Goal: Task Accomplishment & Management: Complete application form

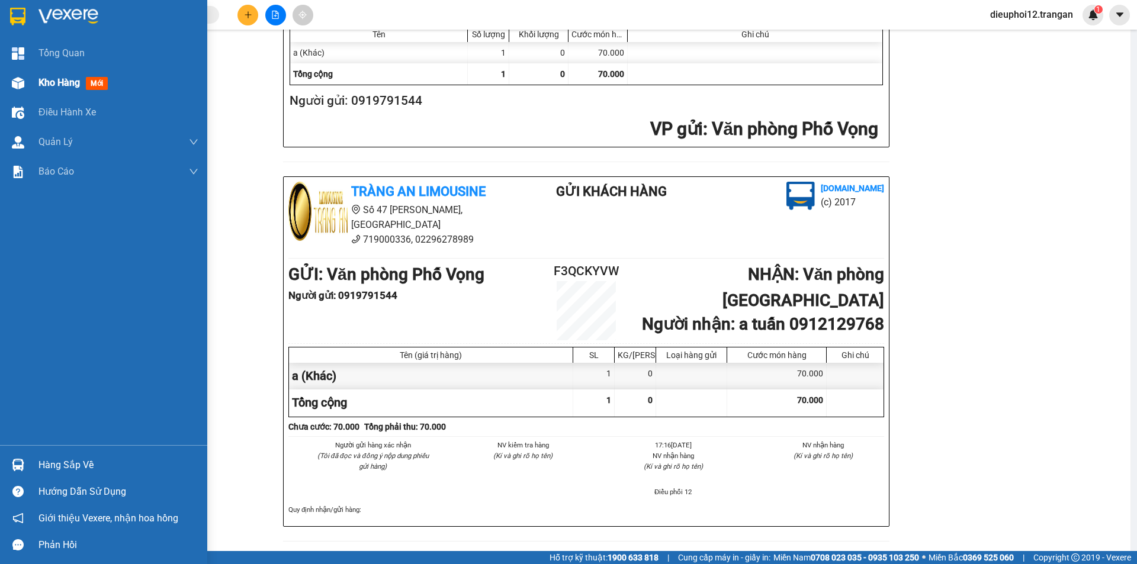
click at [59, 86] on span "Kho hàng" at bounding box center [58, 82] width 41 height 11
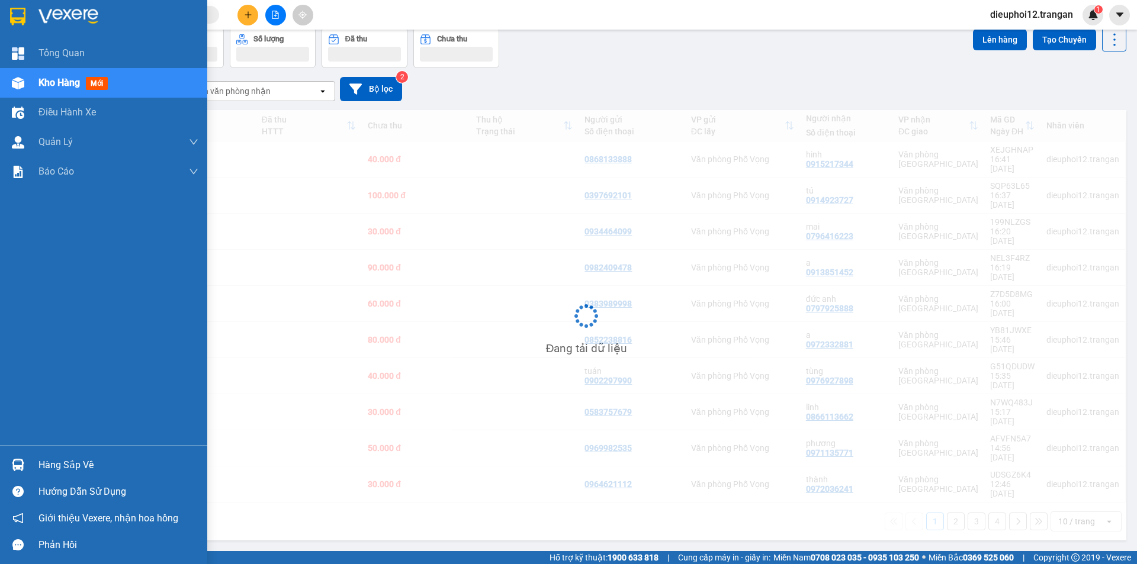
scroll to position [54, 0]
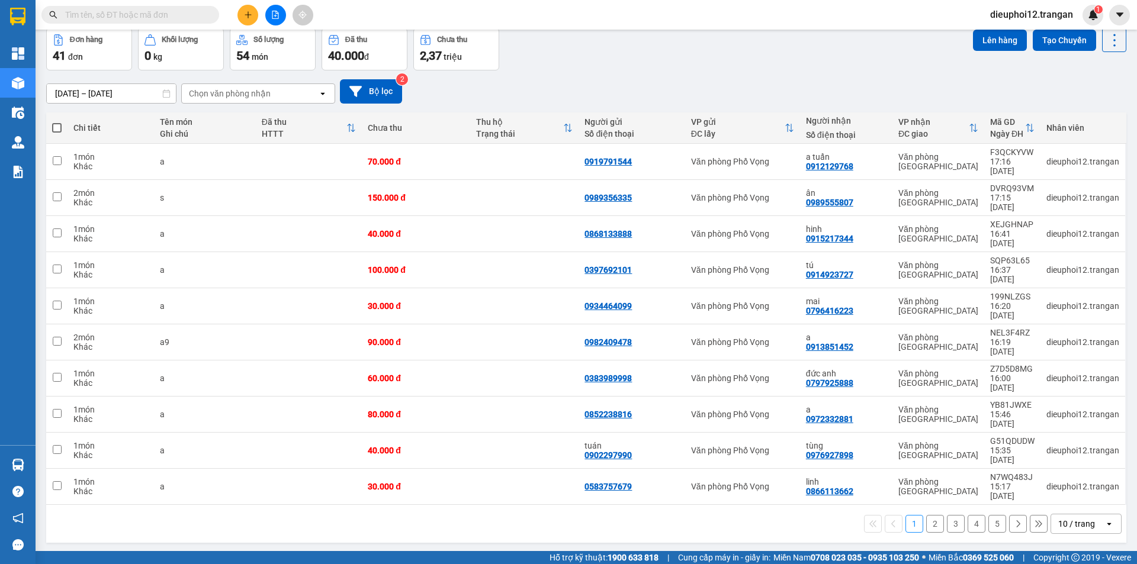
click at [246, 15] on icon "plus" at bounding box center [248, 15] width 8 height 8
click at [254, 22] on button at bounding box center [247, 15] width 21 height 21
click at [268, 41] on div "Tạo đơn hàng" at bounding box center [288, 44] width 89 height 22
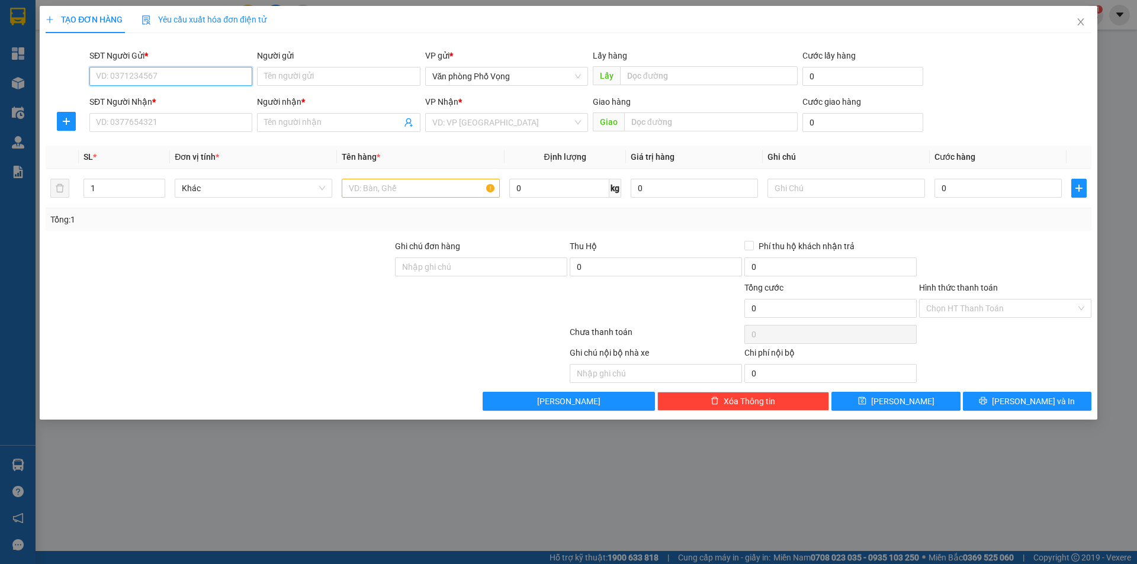
click at [211, 77] on input "SĐT Người Gửi *" at bounding box center [170, 76] width 163 height 19
click at [186, 92] on div "0914496888" at bounding box center [170, 100] width 163 height 19
type input "0914496888"
type input "0919188217"
type input "thơm"
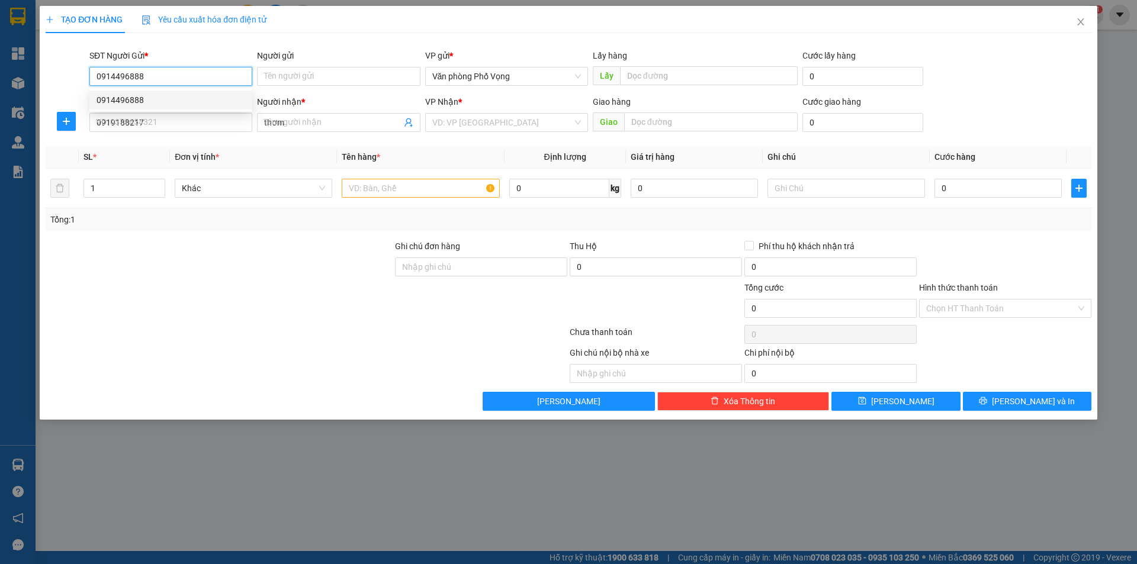
type input "40.000"
type input "0914496888"
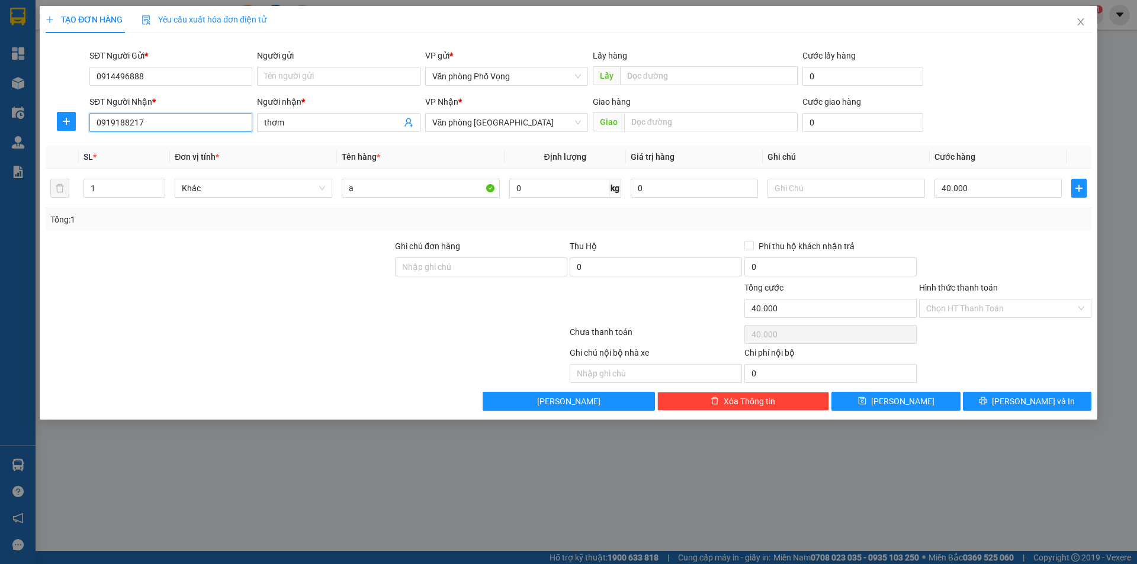
click at [182, 115] on input "0919188217" at bounding box center [170, 122] width 163 height 19
type input "0915000529"
click at [322, 125] on input "thơm" at bounding box center [332, 122] width 137 height 13
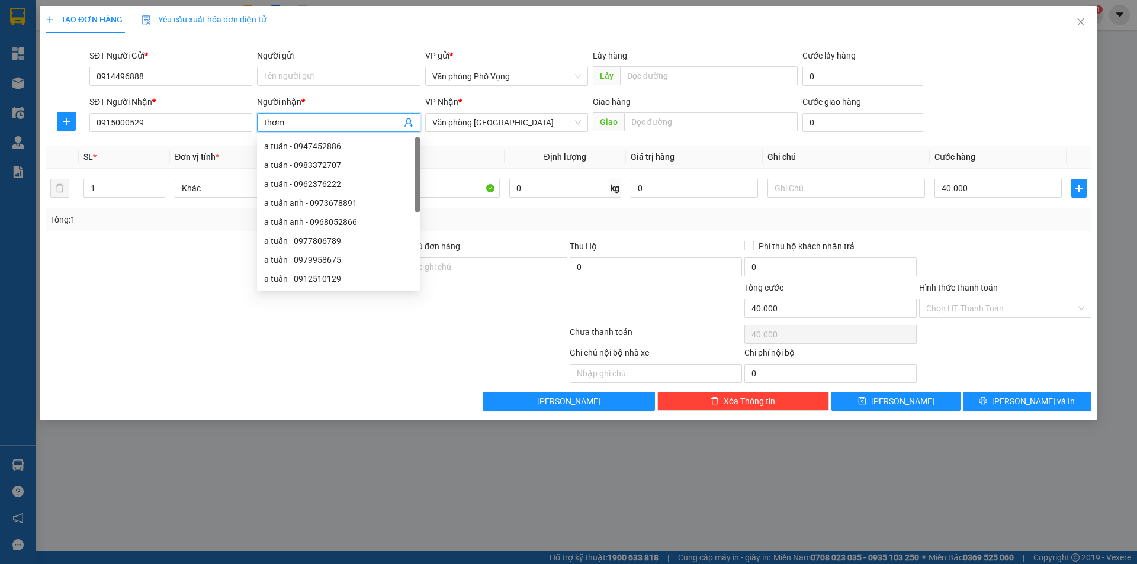
click at [322, 125] on input "thơm" at bounding box center [332, 122] width 137 height 13
type input "u"
type input "dũng"
click at [1039, 398] on span "[PERSON_NAME] và In" at bounding box center [1033, 401] width 83 height 13
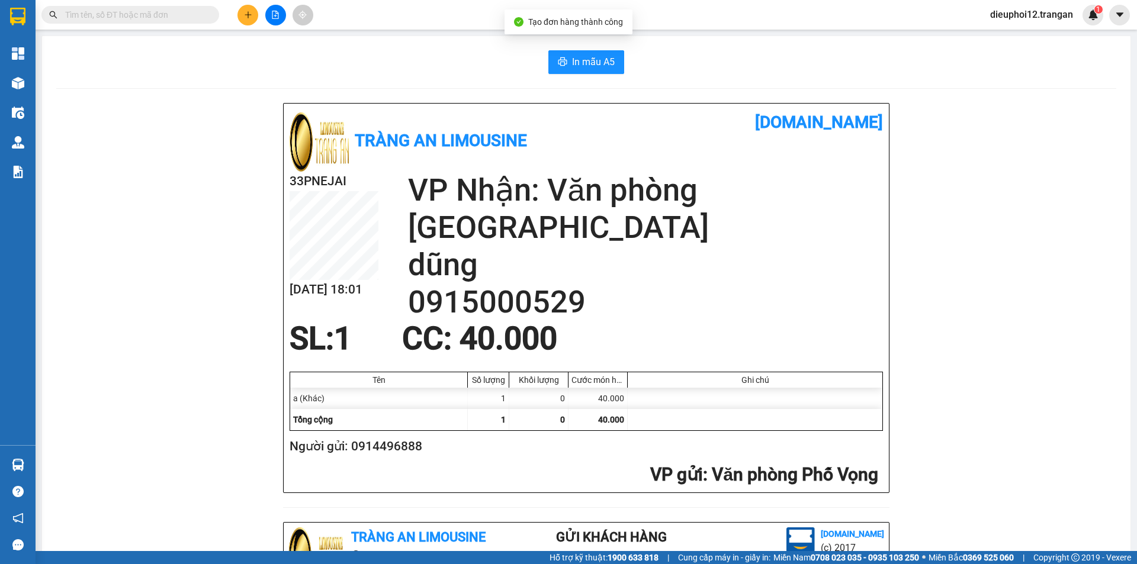
scroll to position [346, 0]
